Goal: Transaction & Acquisition: Purchase product/service

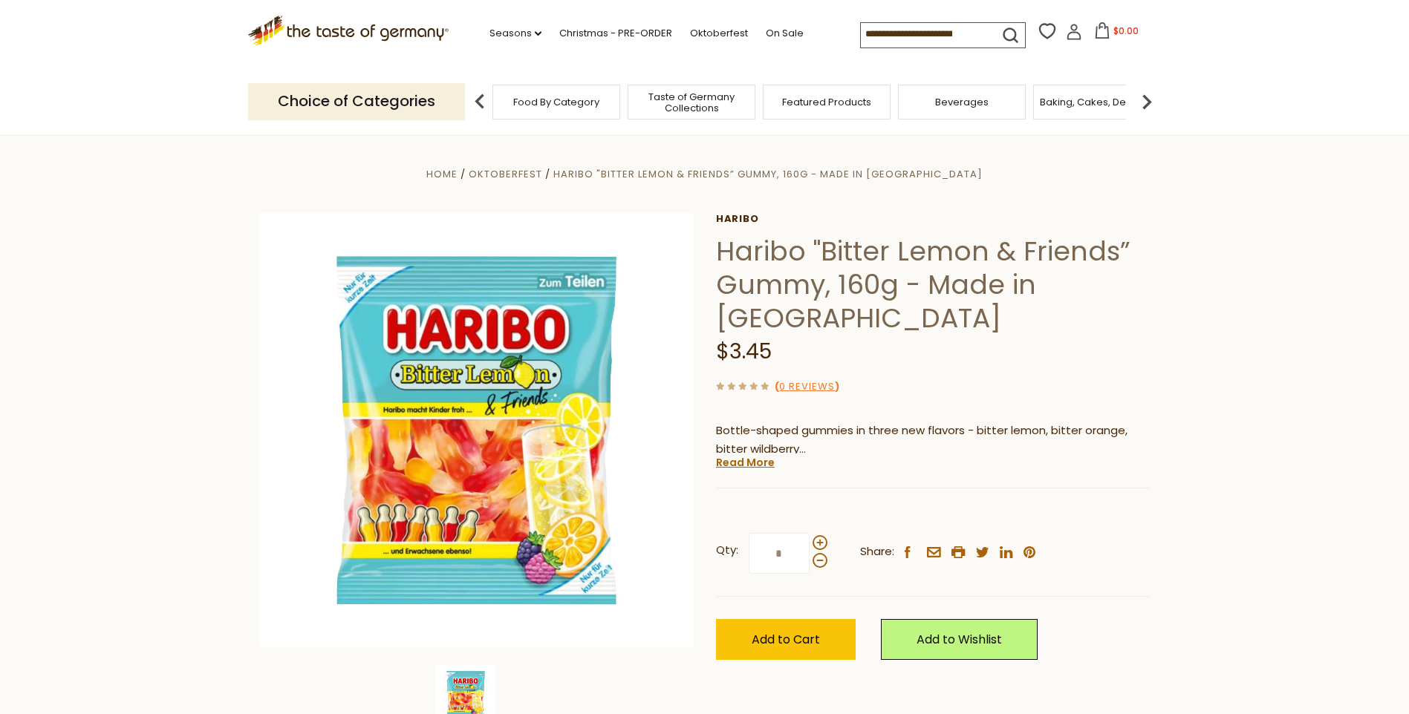
drag, startPoint x: 722, startPoint y: 350, endPoint x: 823, endPoint y: 352, distance: 101.0
click at [823, 352] on div "$3.45" at bounding box center [933, 352] width 434 height 35
drag, startPoint x: 823, startPoint y: 352, endPoint x: 732, endPoint y: 348, distance: 91.4
click at [732, 348] on span "$3.45" at bounding box center [744, 351] width 56 height 29
drag, startPoint x: 733, startPoint y: 350, endPoint x: 789, endPoint y: 352, distance: 56.5
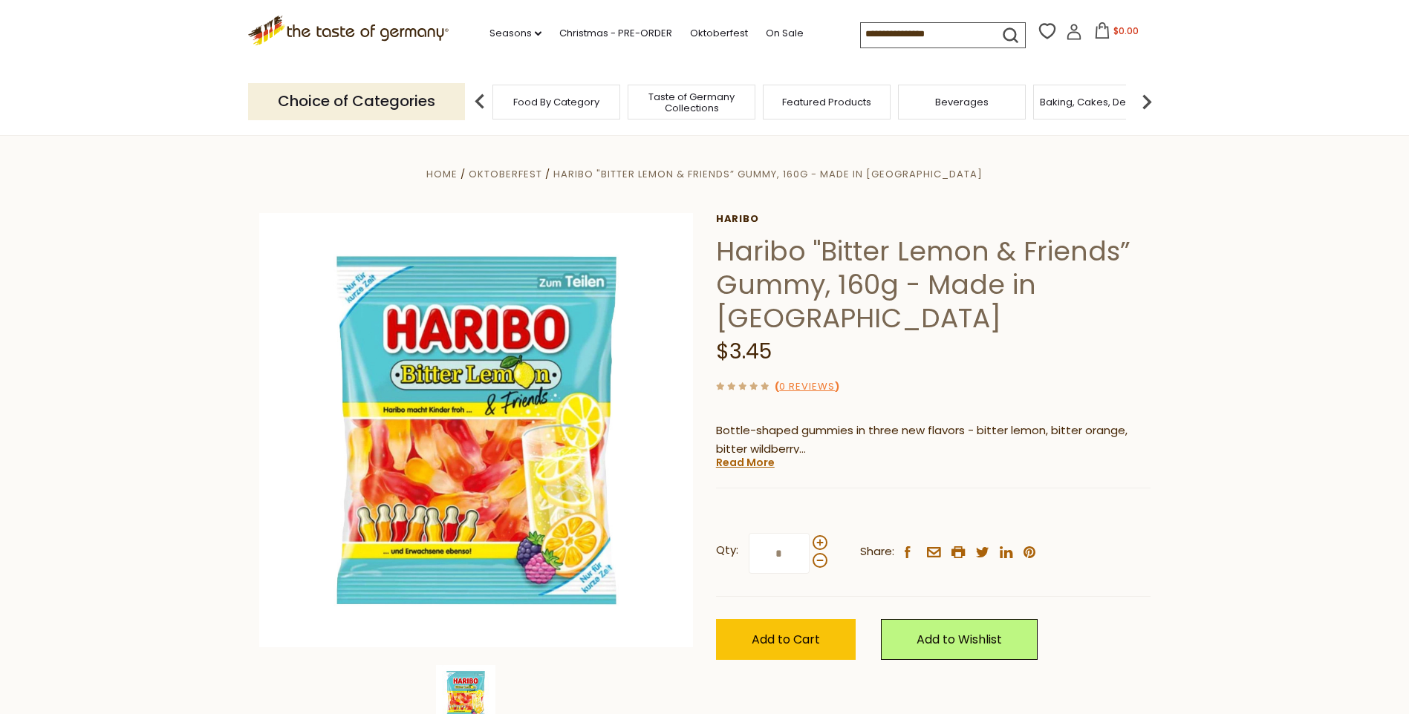
click at [789, 352] on div "$3.45" at bounding box center [933, 352] width 434 height 35
drag, startPoint x: 789, startPoint y: 352, endPoint x: 754, endPoint y: 354, distance: 35.7
click at [754, 354] on span "$3.45" at bounding box center [744, 351] width 56 height 29
drag, startPoint x: 783, startPoint y: 345, endPoint x: 725, endPoint y: 349, distance: 58.0
click at [725, 349] on div "$3.45" at bounding box center [933, 352] width 434 height 35
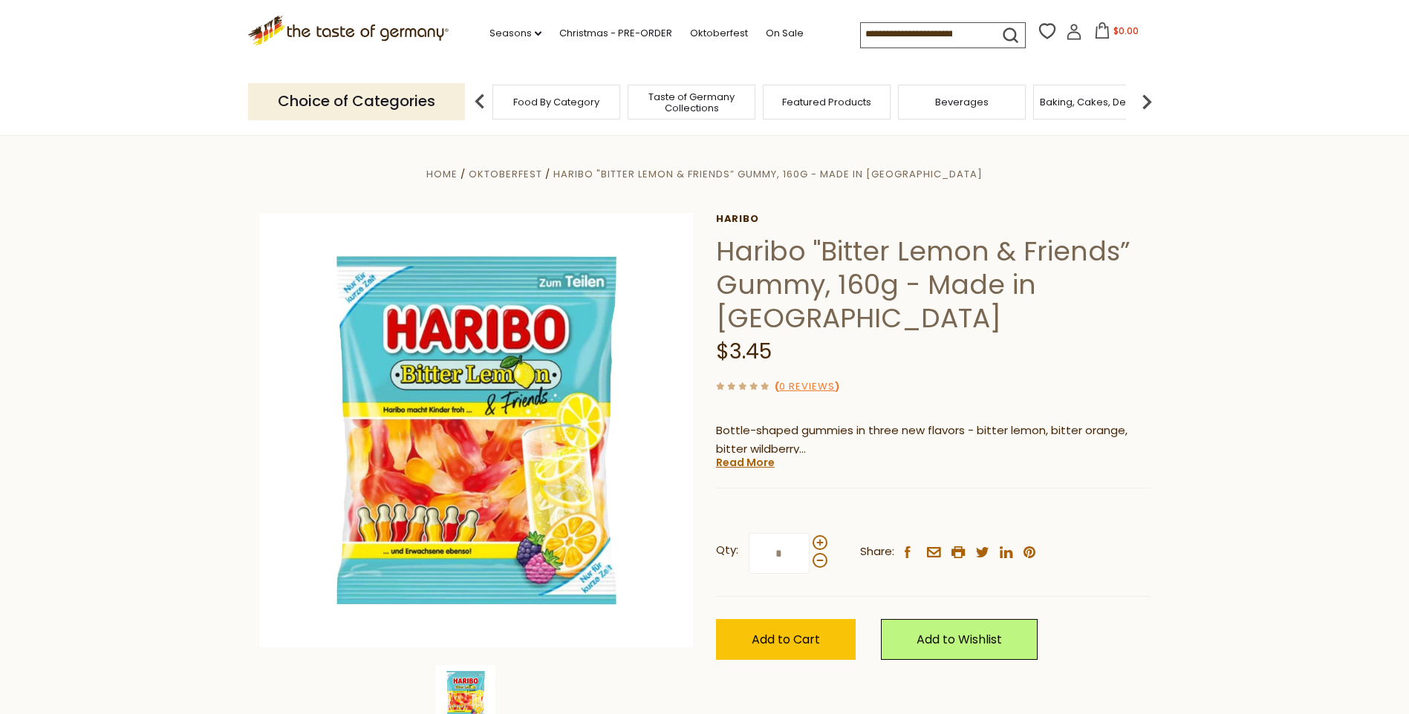
drag, startPoint x: 742, startPoint y: 356, endPoint x: 734, endPoint y: 348, distance: 11.0
click at [736, 348] on span "$3.45" at bounding box center [744, 351] width 56 height 29
drag, startPoint x: 710, startPoint y: 350, endPoint x: 802, endPoint y: 358, distance: 92.4
click at [802, 358] on div "Home Oktoberfest Haribo "Bitter Lemon & Friends” Gummy, 160g - Made in [GEOGRAP…" at bounding box center [704, 451] width 913 height 572
drag, startPoint x: 802, startPoint y: 358, endPoint x: 754, endPoint y: 354, distance: 48.4
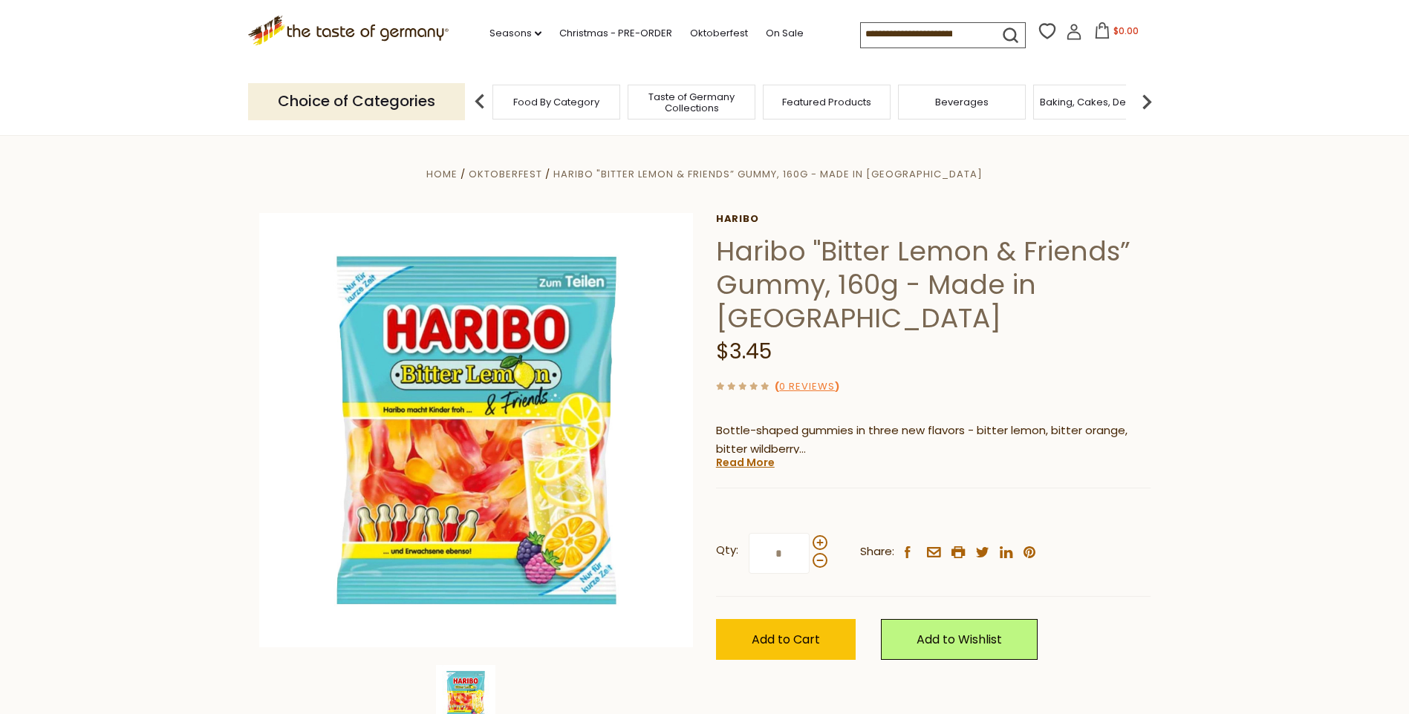
click at [754, 354] on span "$3.45" at bounding box center [744, 351] width 56 height 29
drag, startPoint x: 719, startPoint y: 353, endPoint x: 783, endPoint y: 356, distance: 64.7
click at [783, 356] on div "$3.45" at bounding box center [933, 352] width 434 height 35
drag, startPoint x: 783, startPoint y: 356, endPoint x: 737, endPoint y: 352, distance: 47.0
